Goal: Task Accomplishment & Management: Complete application form

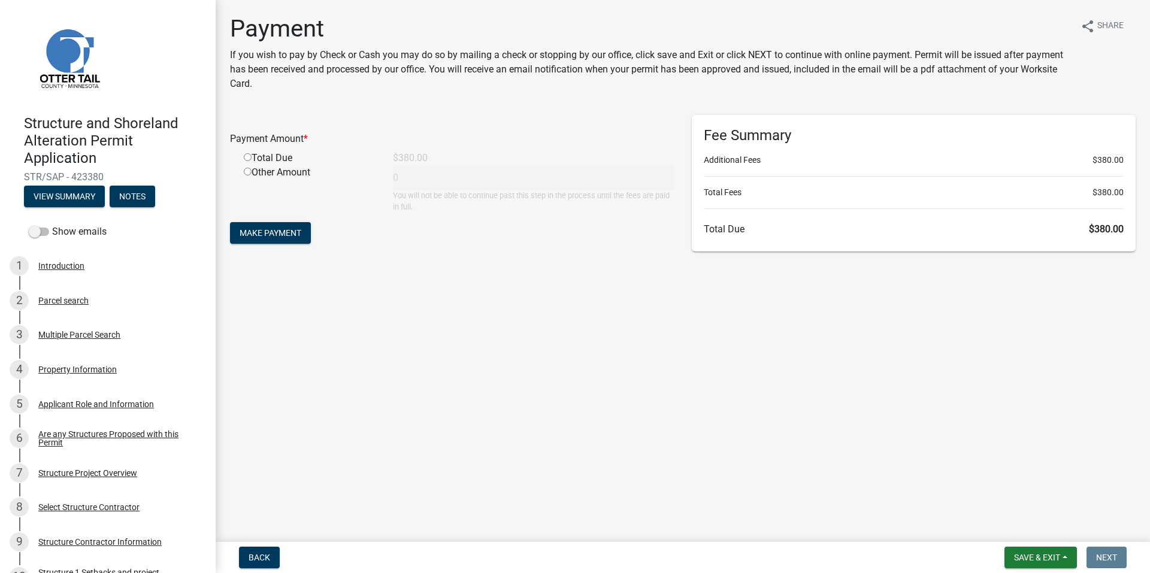
click at [249, 156] on input "radio" at bounding box center [248, 157] width 8 height 8
radio input "true"
type input "380"
click at [291, 235] on span "Make Payment" at bounding box center [271, 233] width 62 height 10
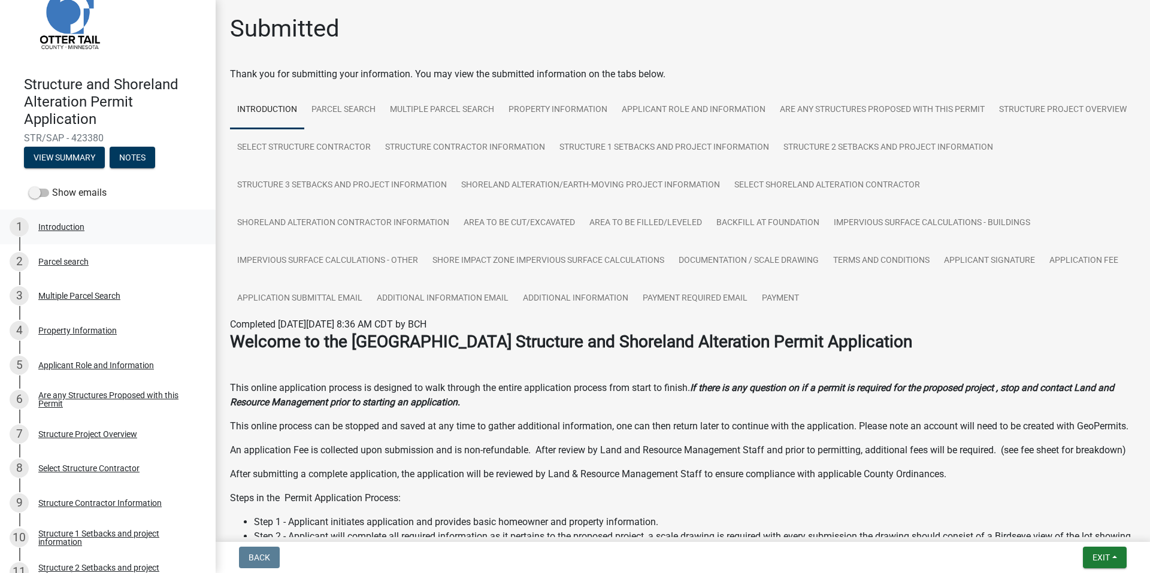
scroll to position [60, 0]
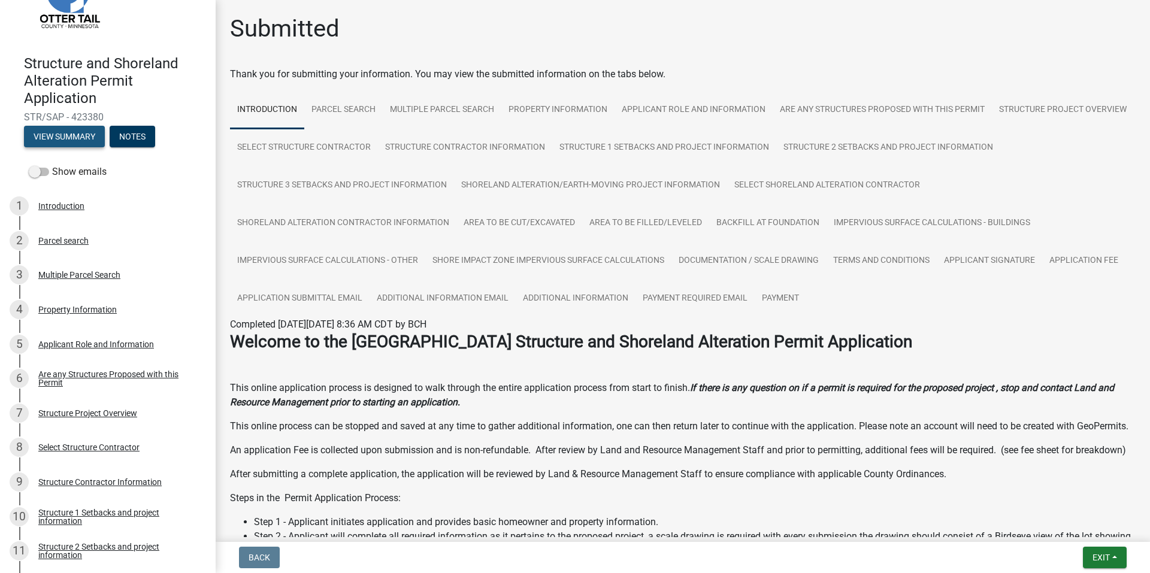
click at [71, 135] on button "View Summary" at bounding box center [64, 137] width 81 height 22
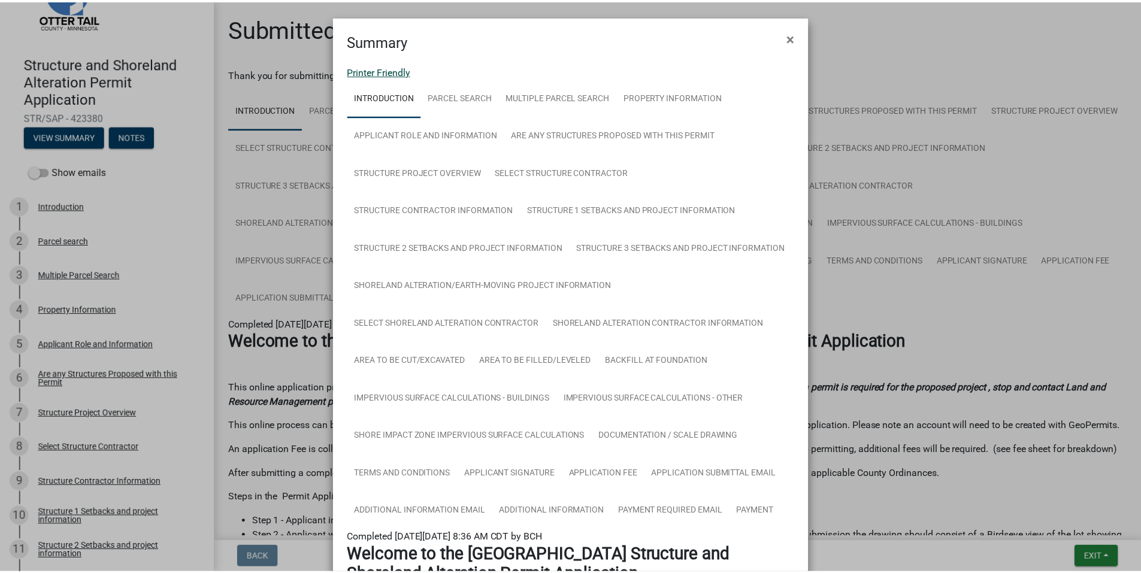
scroll to position [0, 0]
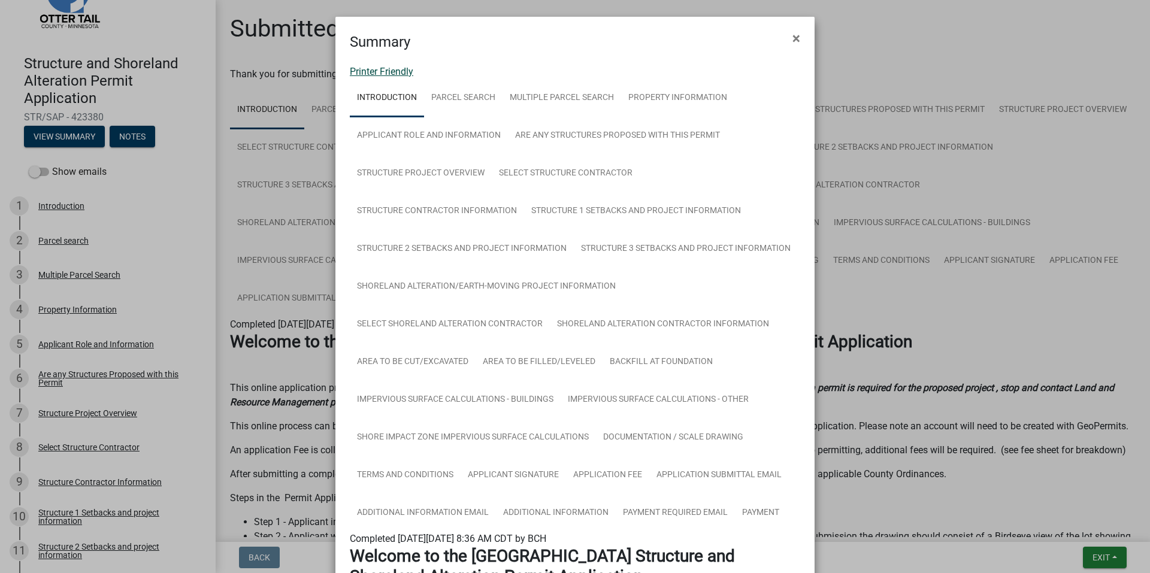
click at [382, 67] on link "Printer Friendly" at bounding box center [382, 71] width 64 height 11
drag, startPoint x: 792, startPoint y: 41, endPoint x: 825, endPoint y: 94, distance: 62.2
click at [793, 41] on span "×" at bounding box center [797, 38] width 8 height 17
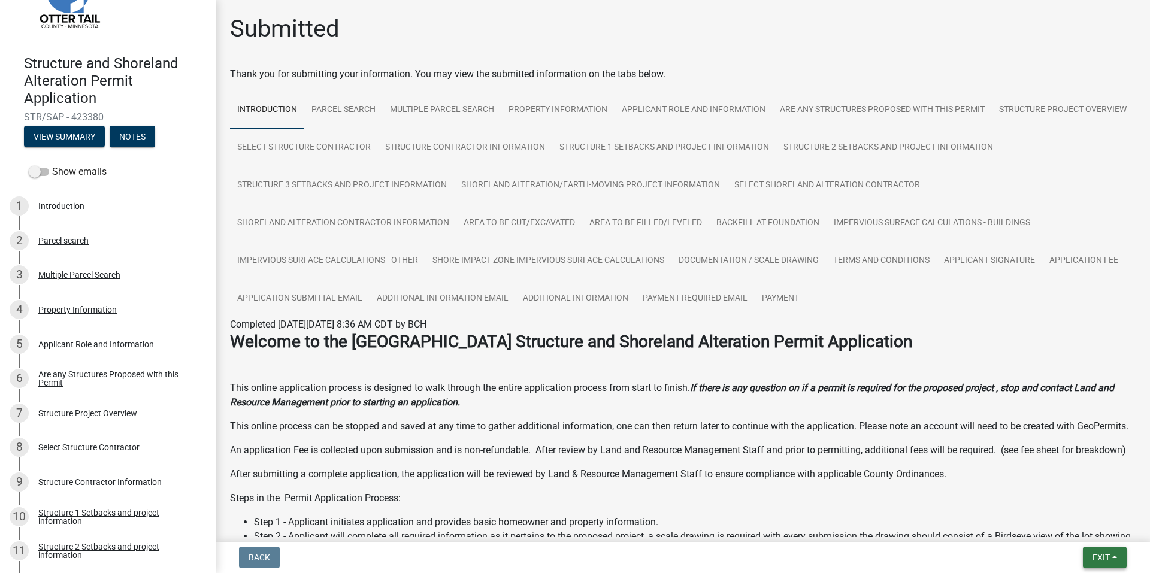
click at [1107, 559] on span "Exit" at bounding box center [1101, 558] width 17 height 10
click at [1076, 532] on button "Save & Exit" at bounding box center [1079, 526] width 96 height 29
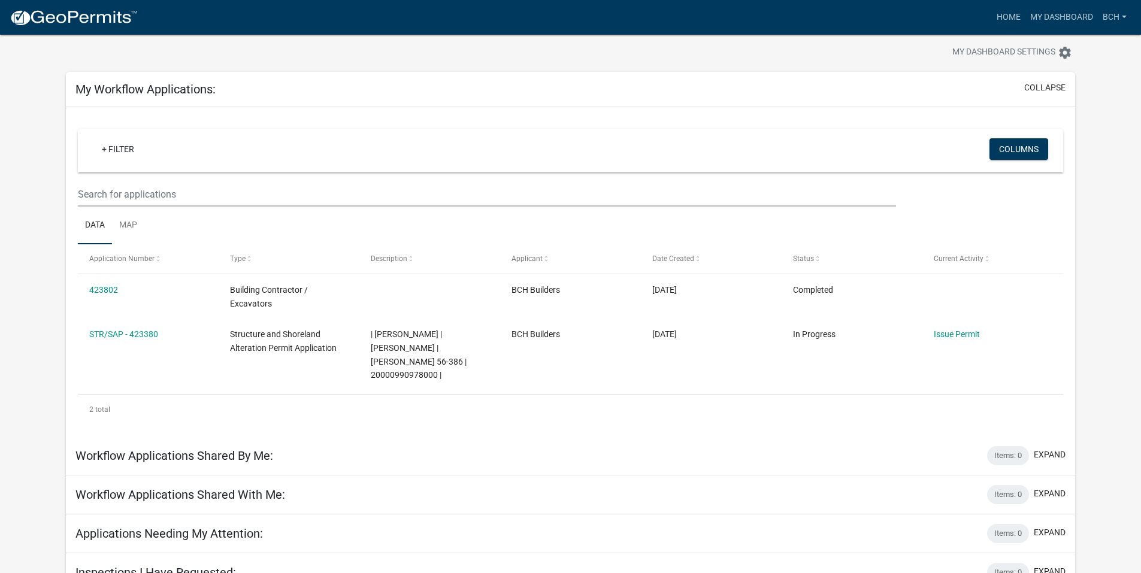
scroll to position [35, 0]
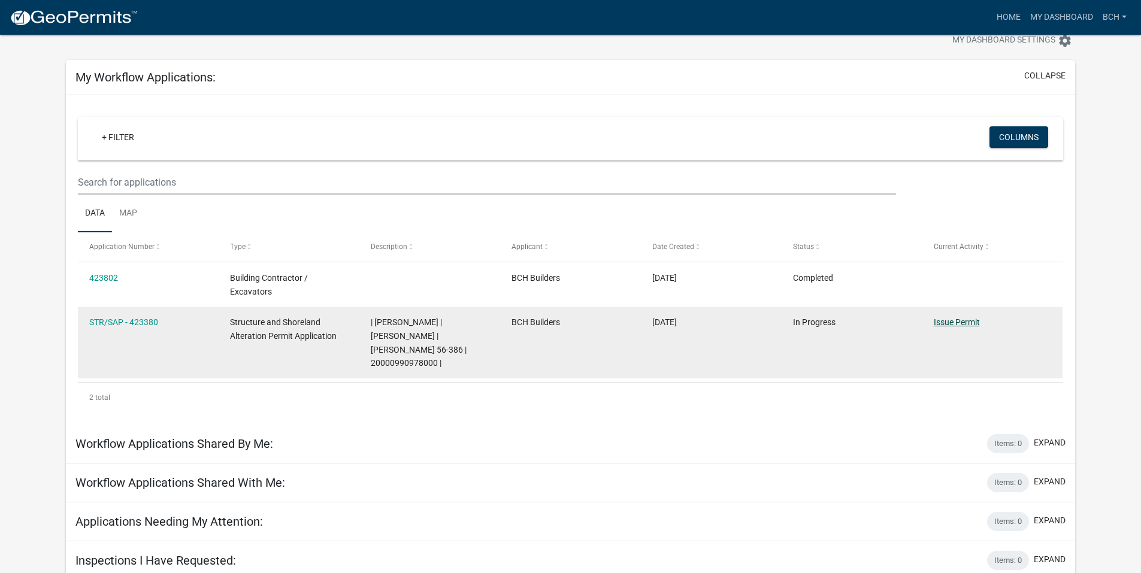
click at [967, 321] on link "Issue Permit" at bounding box center [957, 323] width 46 height 10
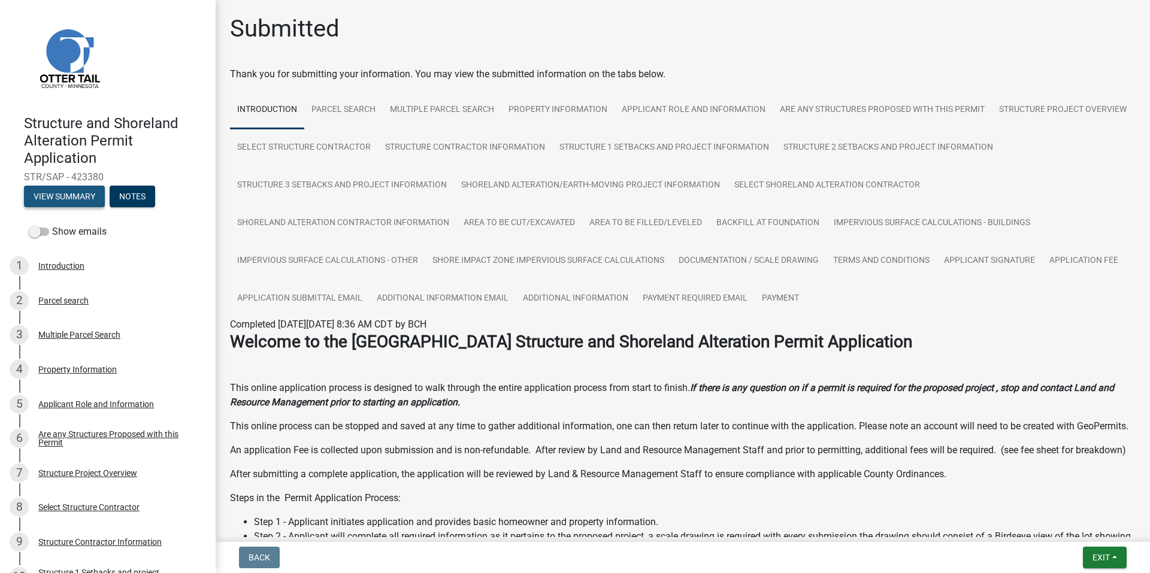
click at [71, 192] on button "View Summary" at bounding box center [64, 197] width 81 height 22
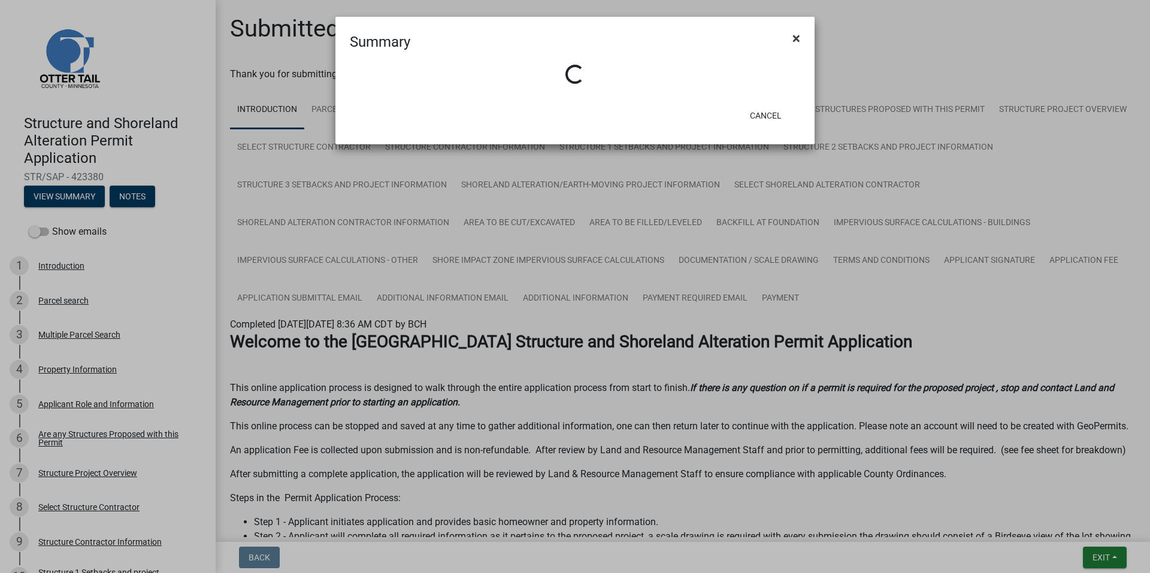
click at [796, 39] on span "×" at bounding box center [797, 38] width 8 height 17
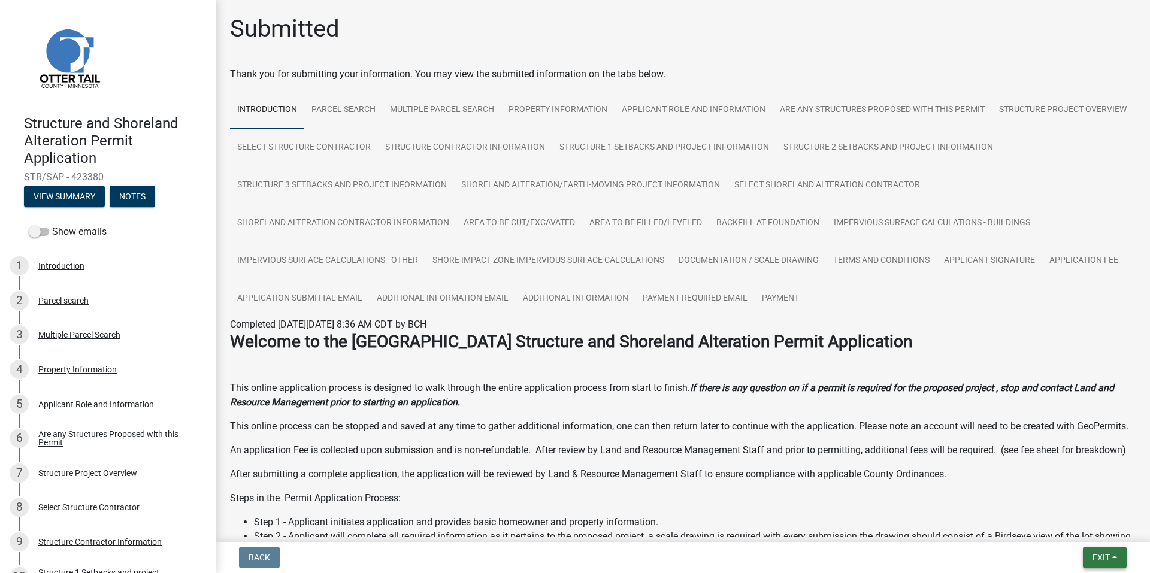
click at [1104, 561] on span "Exit" at bounding box center [1101, 558] width 17 height 10
click at [1079, 532] on button "Save & Exit" at bounding box center [1079, 526] width 96 height 29
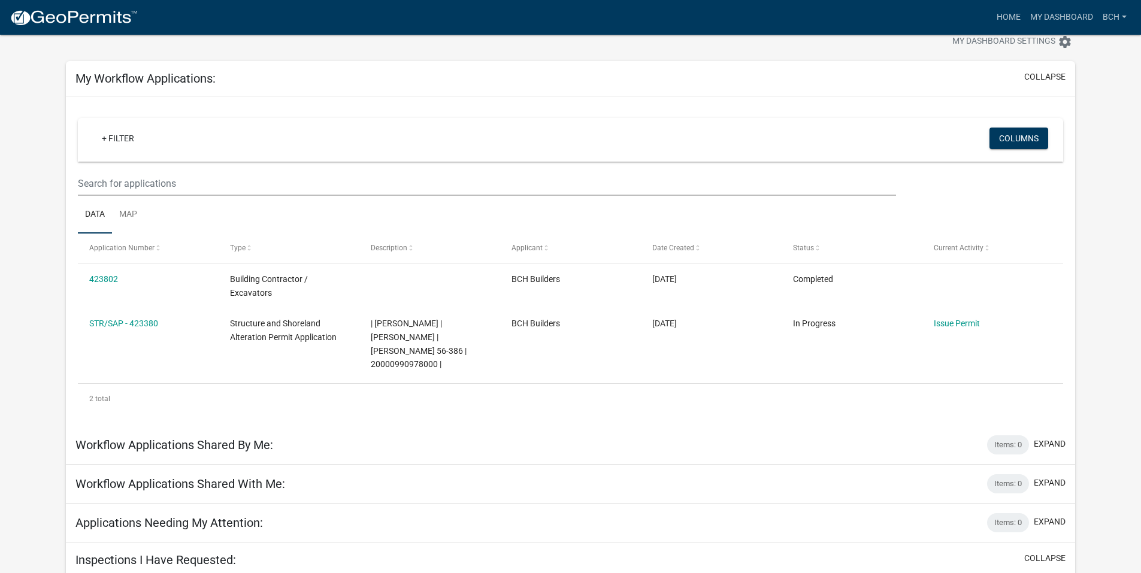
scroll to position [60, 0]
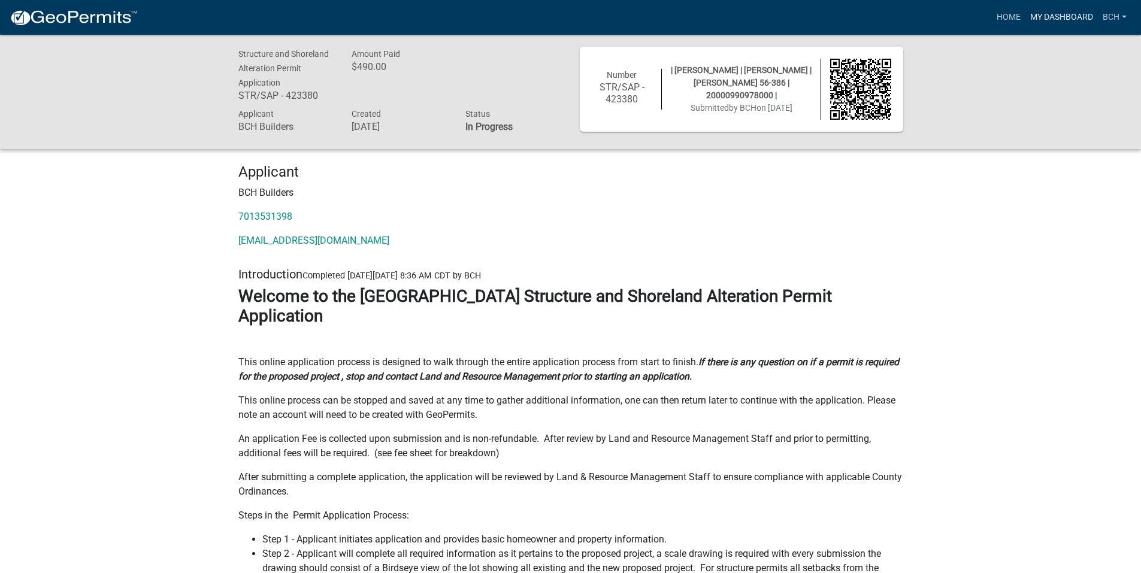
click at [1062, 8] on link "My Dashboard" at bounding box center [1062, 17] width 72 height 23
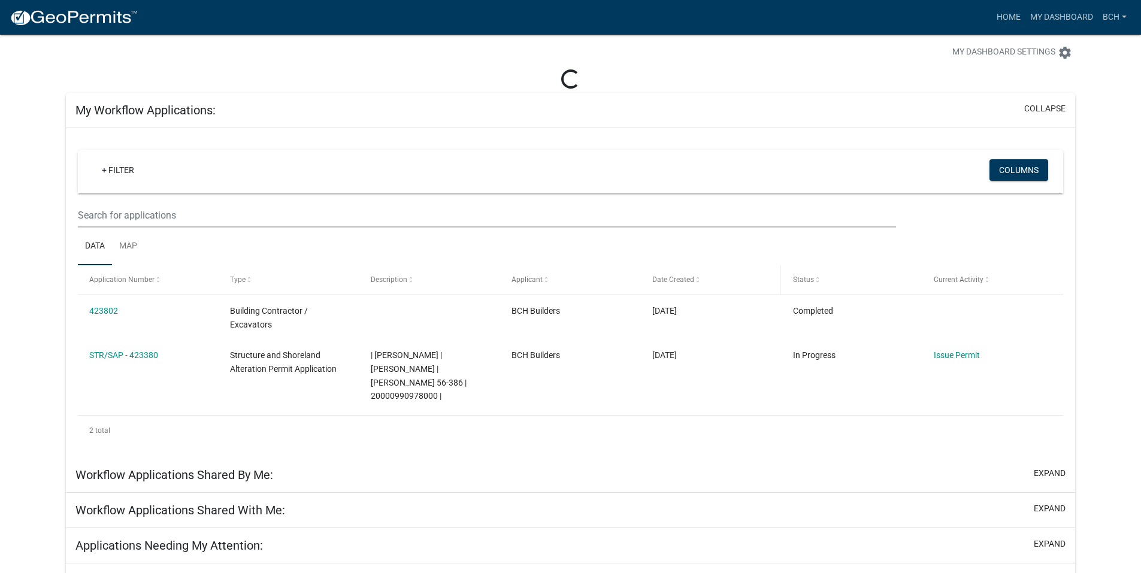
scroll to position [35, 0]
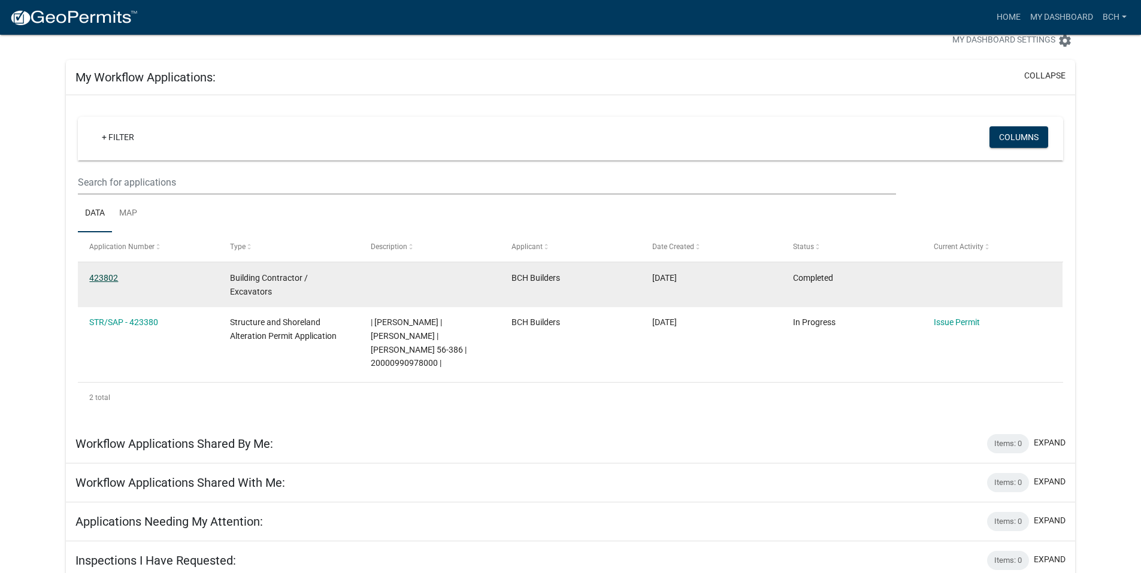
click at [102, 277] on link "423802" at bounding box center [103, 278] width 29 height 10
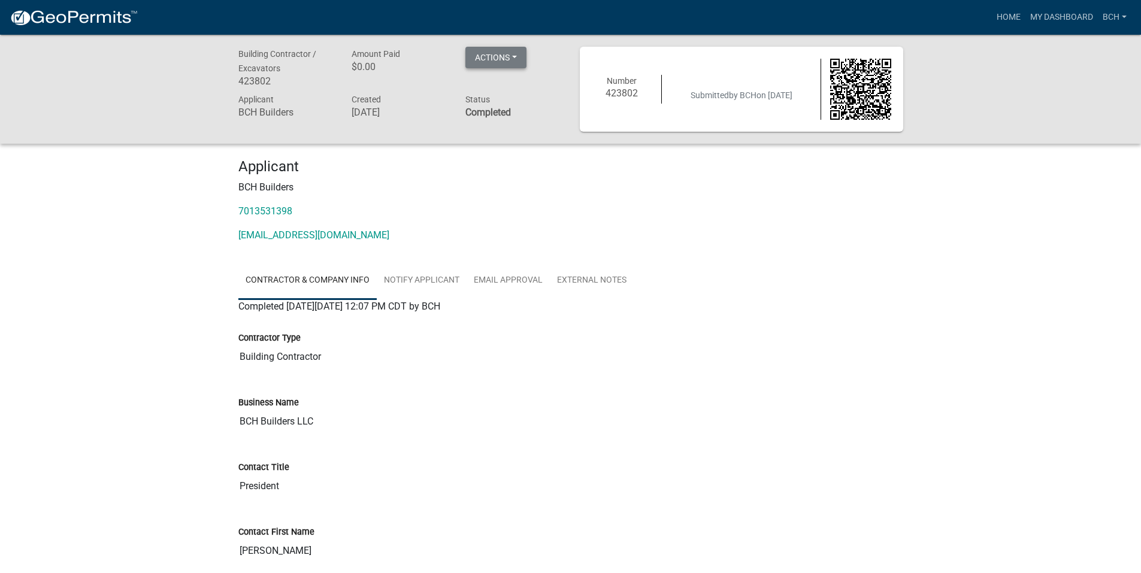
click at [515, 58] on button "Actions" at bounding box center [496, 58] width 61 height 22
click at [561, 188] on p "BCH Builders" at bounding box center [570, 187] width 665 height 14
click at [512, 62] on button "Actions" at bounding box center [496, 58] width 61 height 22
click at [502, 84] on link "Printer Friendly" at bounding box center [514, 88] width 96 height 29
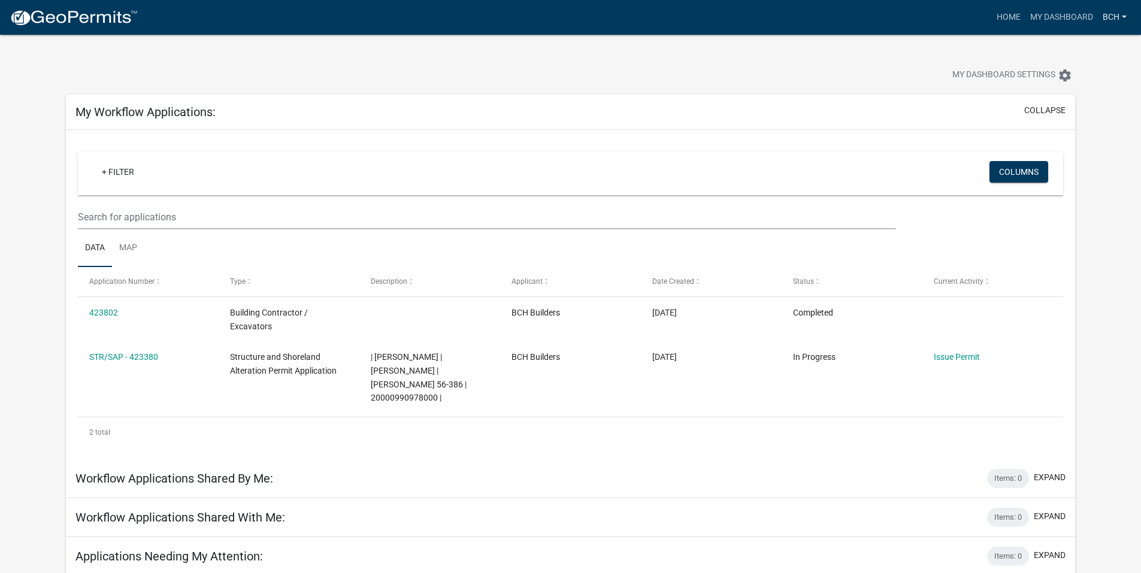
click at [1128, 10] on link "BCH" at bounding box center [1115, 17] width 34 height 23
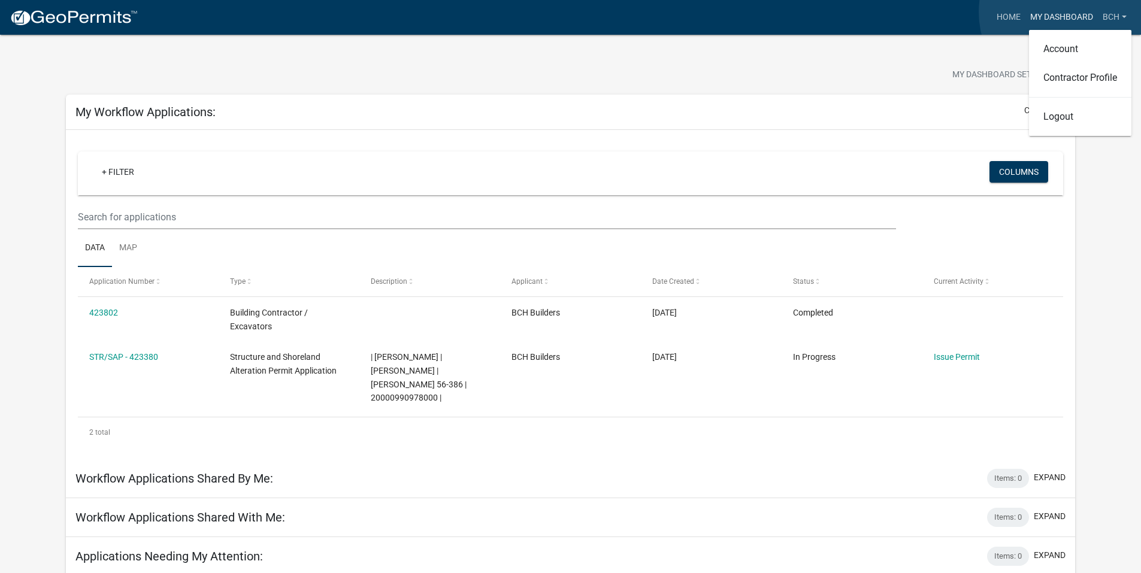
click at [1070, 12] on link "My Dashboard" at bounding box center [1062, 17] width 72 height 23
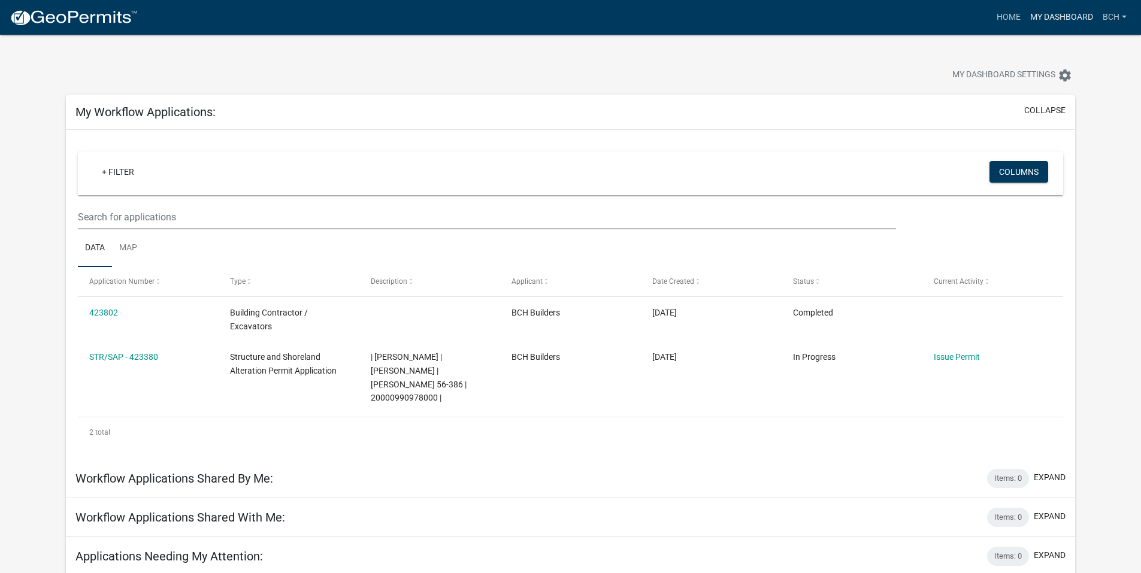
click at [1065, 16] on link "My Dashboard" at bounding box center [1062, 17] width 72 height 23
click at [1001, 11] on link "Home" at bounding box center [1009, 17] width 34 height 23
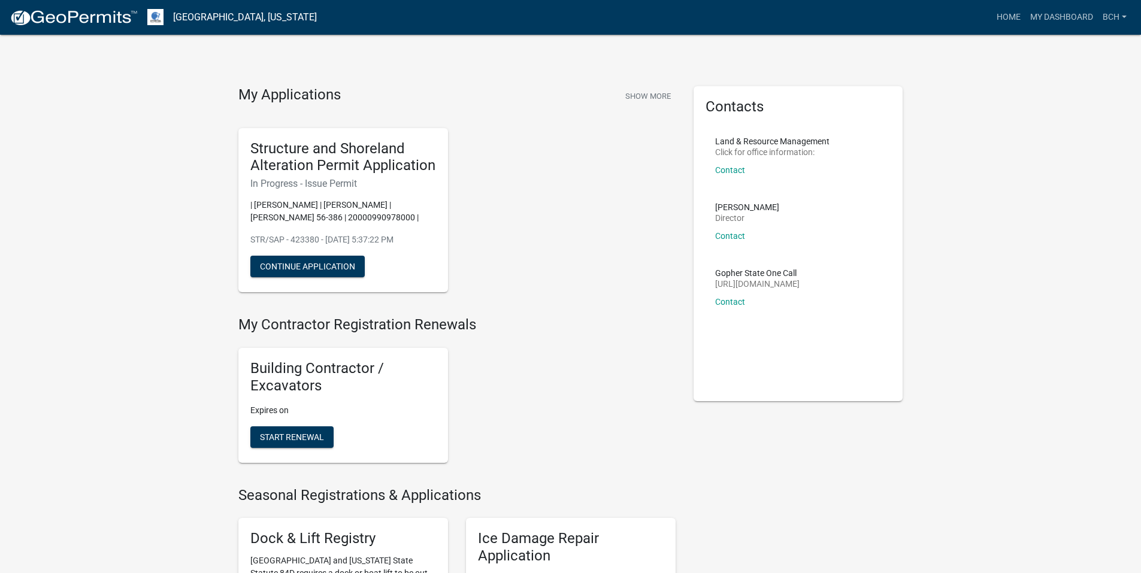
drag, startPoint x: 304, startPoint y: 183, endPoint x: 363, endPoint y: 180, distance: 58.8
click at [363, 180] on h6 "In Progress - Issue Permit" at bounding box center [343, 183] width 186 height 11
click at [525, 198] on div "Structure and Shoreland Alteration Permit Application In Progress - Issue Permi…" at bounding box center [456, 211] width 455 height 184
click at [345, 268] on button "Continue Application" at bounding box center [307, 267] width 114 height 22
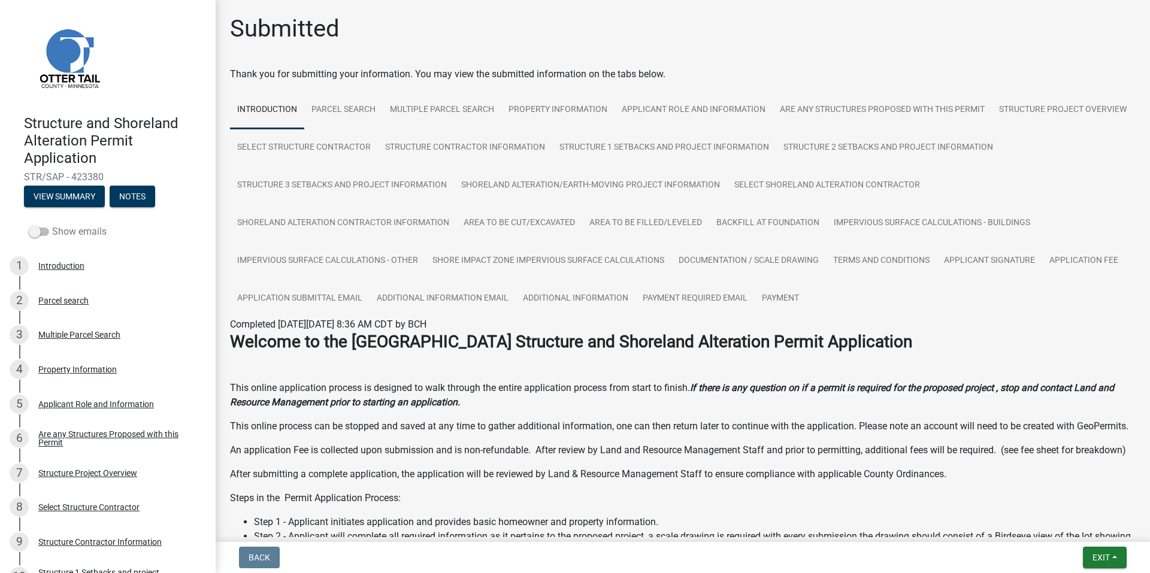
click at [37, 234] on span at bounding box center [39, 232] width 20 height 8
click at [52, 225] on input "Show emails" at bounding box center [52, 225] width 0 height 0
click at [50, 232] on label "Show emails" at bounding box center [68, 232] width 78 height 14
click at [52, 225] on input "Show emails" at bounding box center [52, 225] width 0 height 0
click at [50, 232] on label "Show emails" at bounding box center [68, 232] width 78 height 14
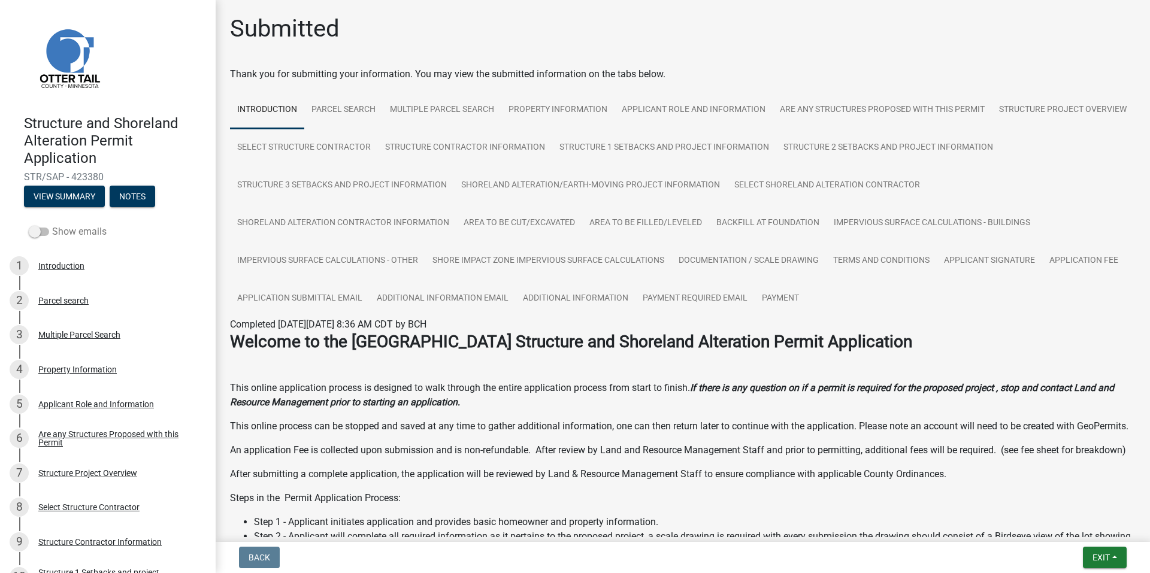
click at [52, 225] on input "Show emails" at bounding box center [52, 225] width 0 height 0
click at [50, 232] on label "Show emails" at bounding box center [68, 232] width 78 height 14
click at [52, 225] on input "Show emails" at bounding box center [52, 225] width 0 height 0
click at [50, 232] on label "Show emails" at bounding box center [68, 232] width 78 height 14
click at [52, 225] on input "Show emails" at bounding box center [52, 225] width 0 height 0
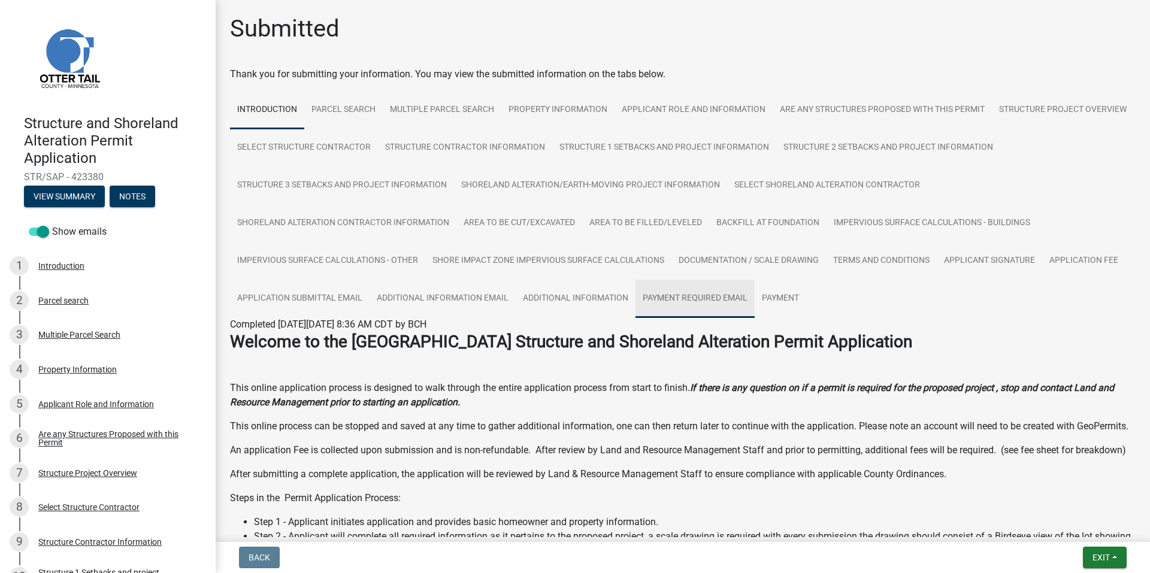
click at [755, 295] on link "Payment Required Email" at bounding box center [695, 299] width 119 height 38
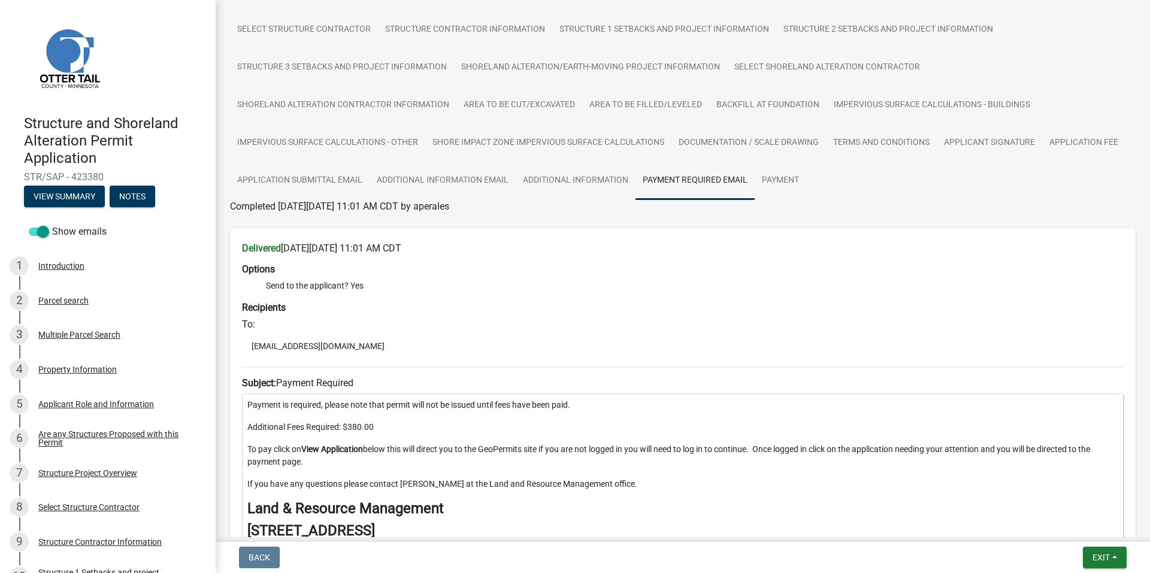
scroll to position [120, 0]
click at [636, 177] on link "Additional Information" at bounding box center [576, 179] width 120 height 38
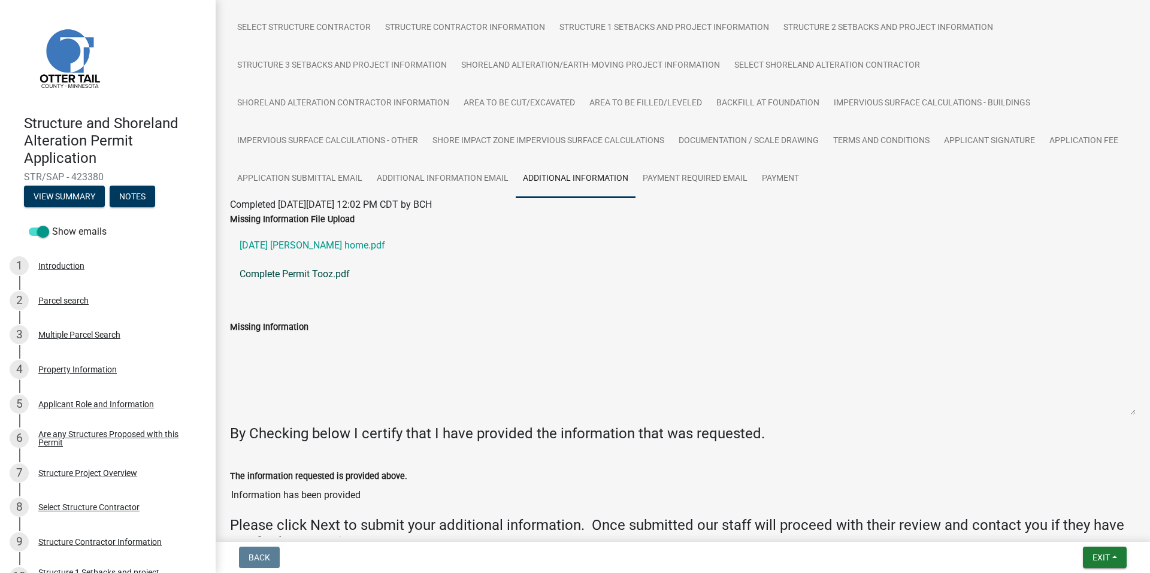
click at [285, 275] on link "Complete Permit Tooz.pdf" at bounding box center [683, 274] width 906 height 29
click at [322, 247] on link "2025.09.26 troy lake home.pdf" at bounding box center [683, 245] width 906 height 29
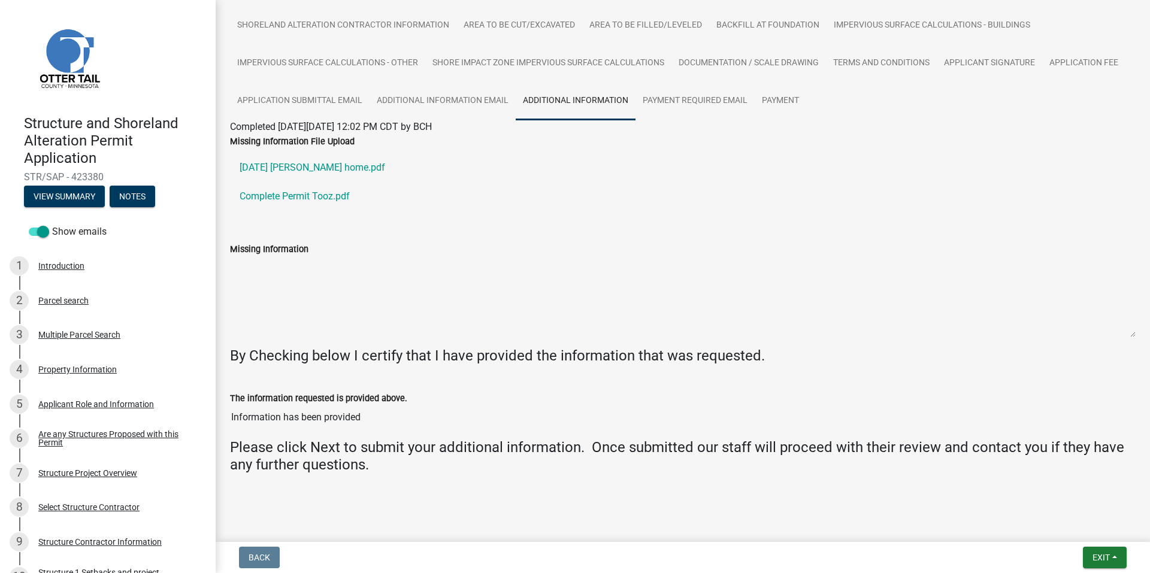
scroll to position [204, 0]
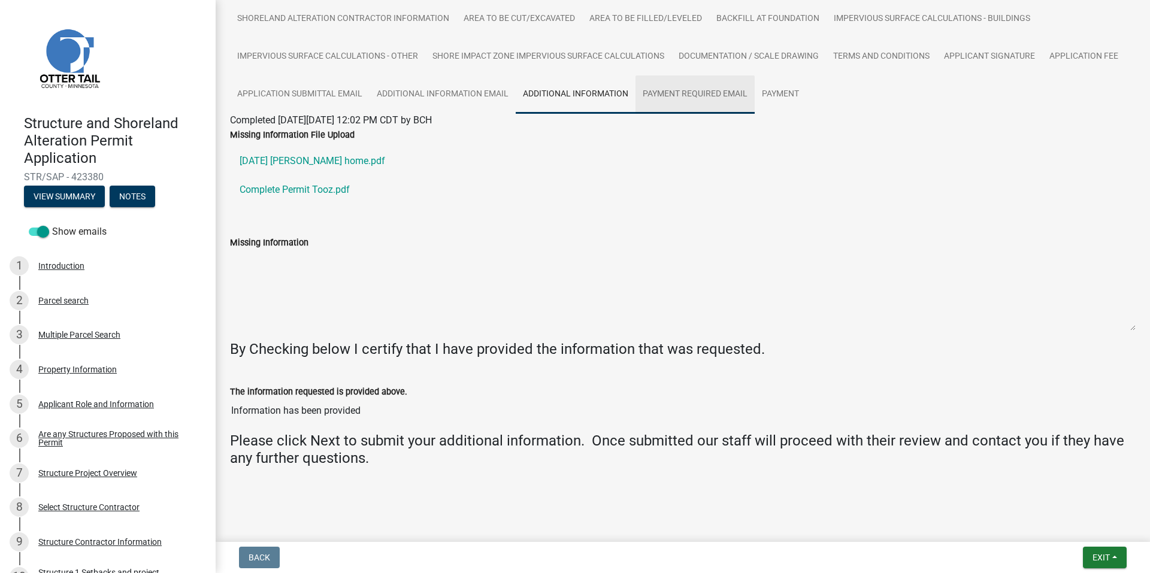
click at [755, 94] on link "Payment Required Email" at bounding box center [695, 94] width 119 height 38
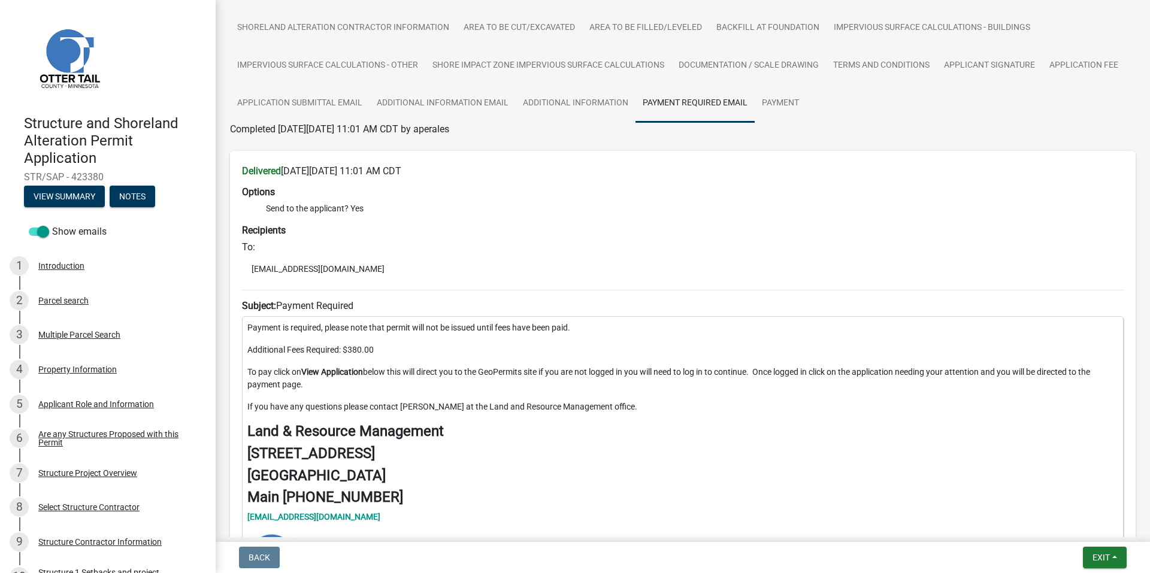
scroll to position [180, 0]
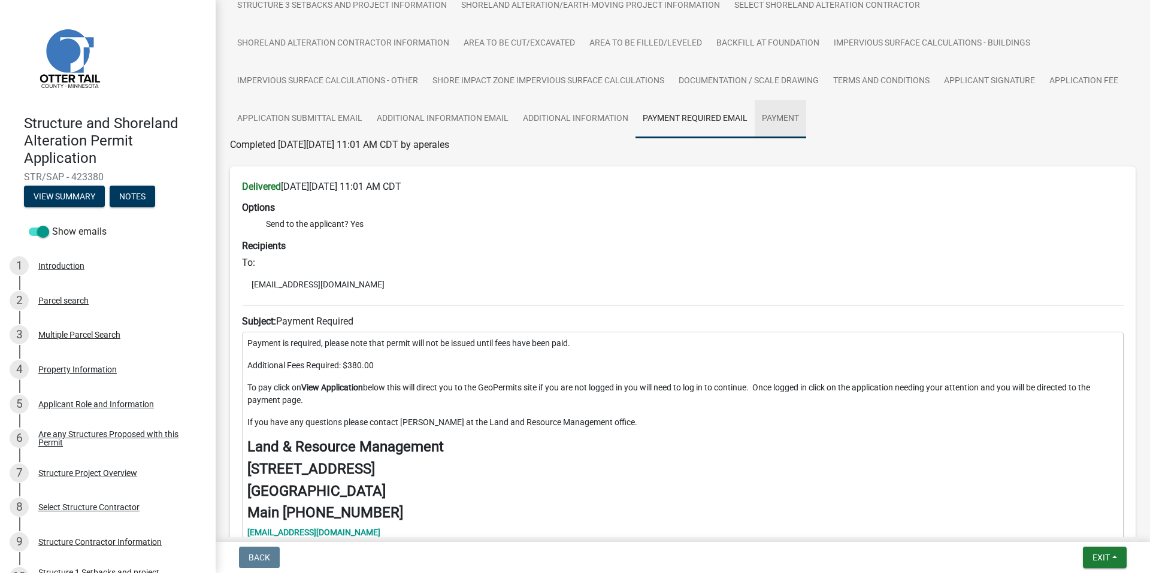
click at [806, 120] on link "Payment" at bounding box center [781, 119] width 52 height 38
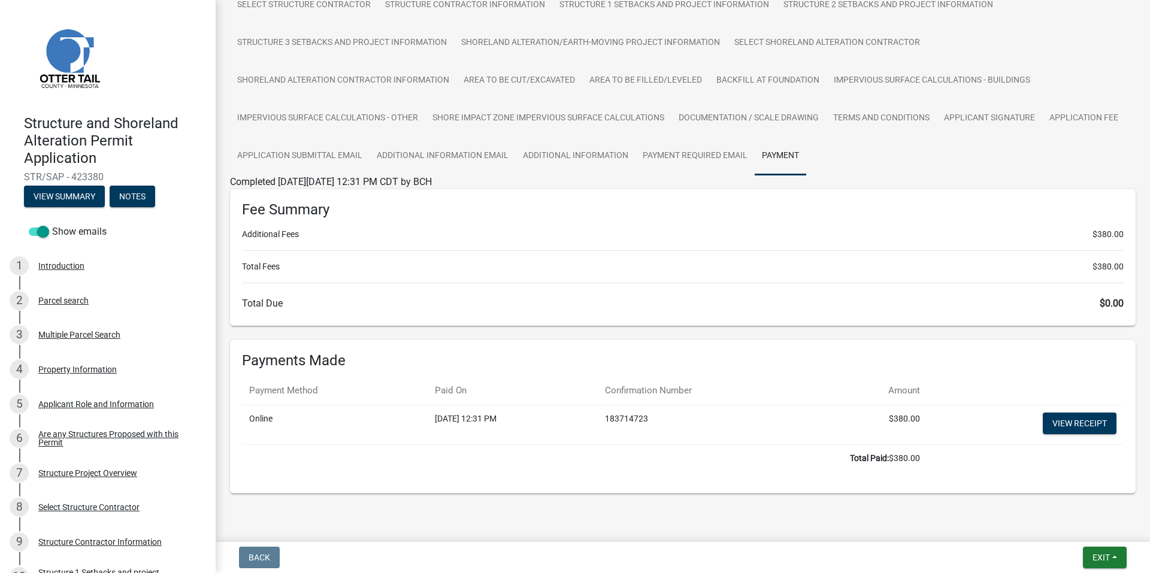
scroll to position [160, 0]
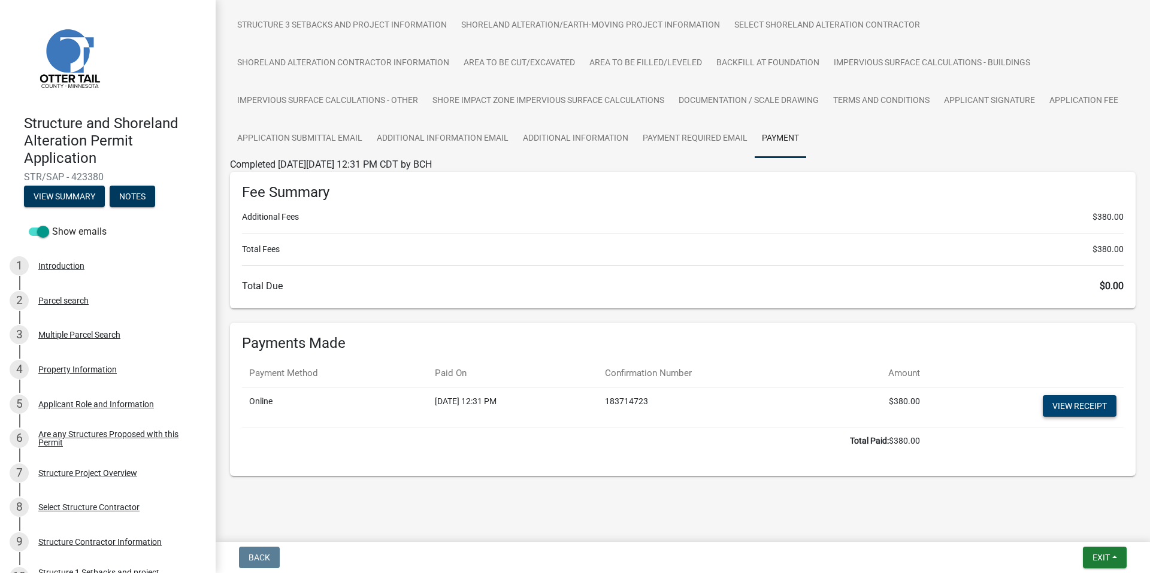
click at [1083, 404] on link "View receipt" at bounding box center [1080, 406] width 74 height 22
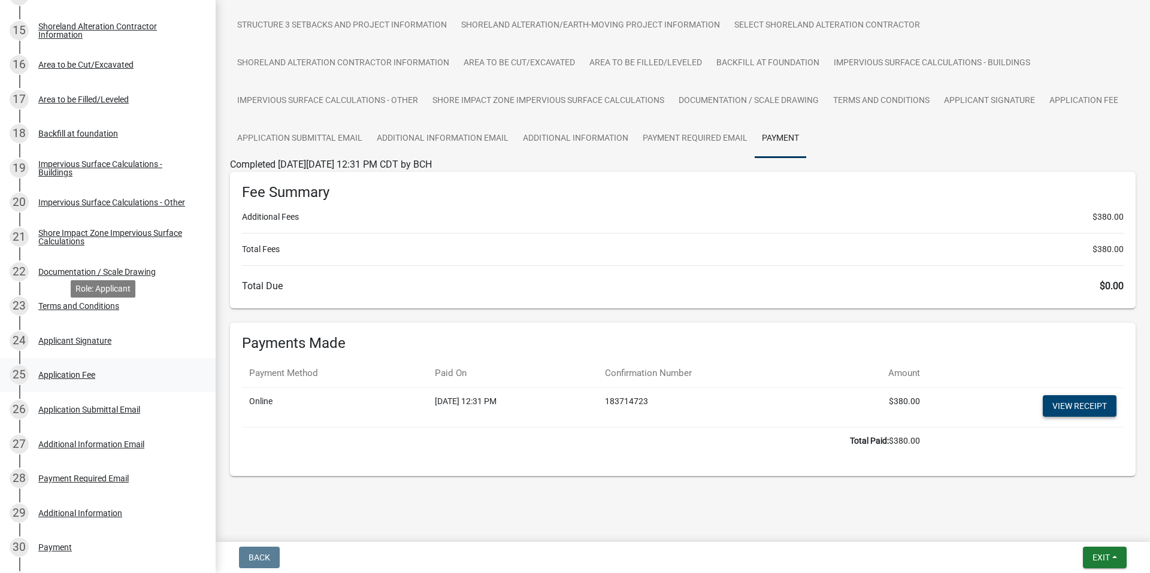
scroll to position [918, 0]
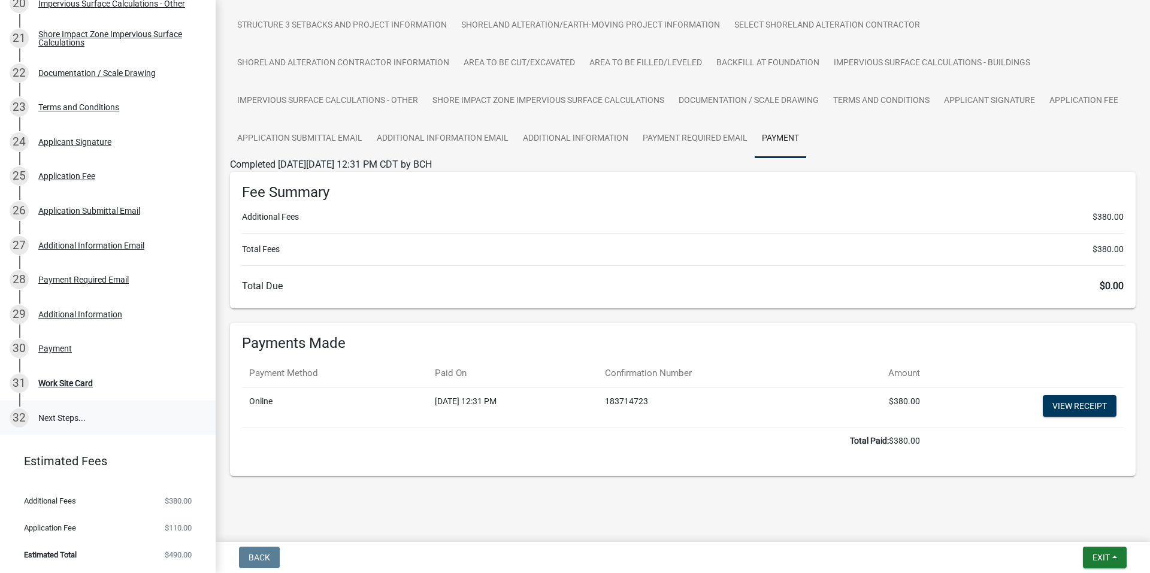
click at [68, 418] on link "32 Next Steps..." at bounding box center [108, 418] width 216 height 35
click at [58, 410] on link "32 Next Steps..." at bounding box center [108, 418] width 216 height 35
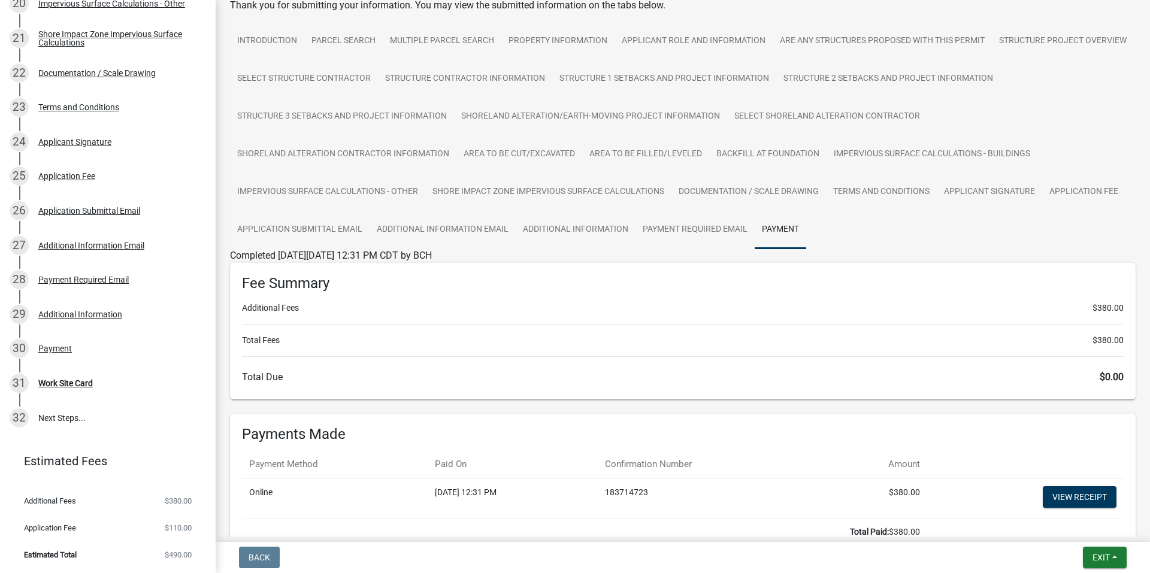
scroll to position [0, 0]
